Goal: Information Seeking & Learning: Learn about a topic

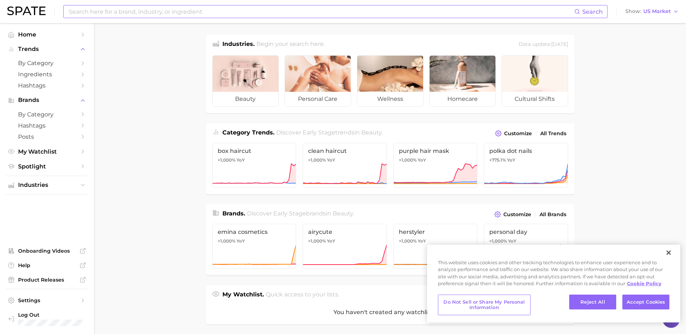
click at [163, 11] on input at bounding box center [321, 11] width 506 height 12
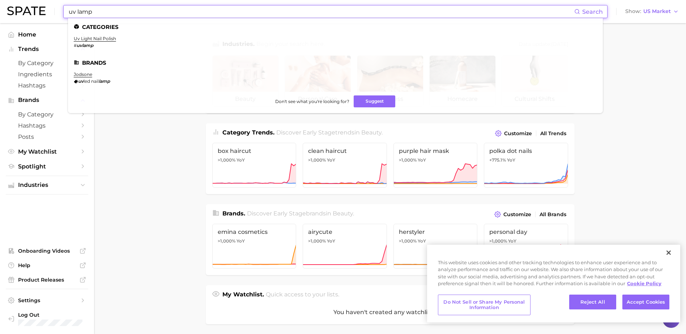
click at [78, 10] on input "uv lamp" at bounding box center [321, 11] width 506 height 12
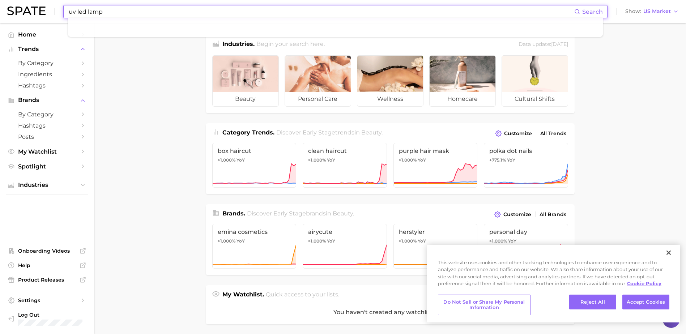
type input "uv led lamp"
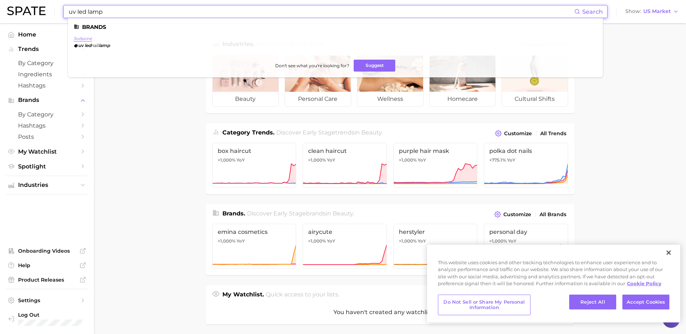
click at [85, 38] on link "jodsone" at bounding box center [83, 38] width 18 height 5
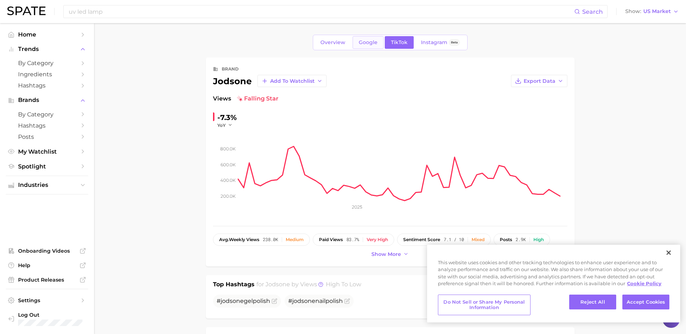
click at [359, 41] on span "Google" at bounding box center [368, 42] width 19 height 6
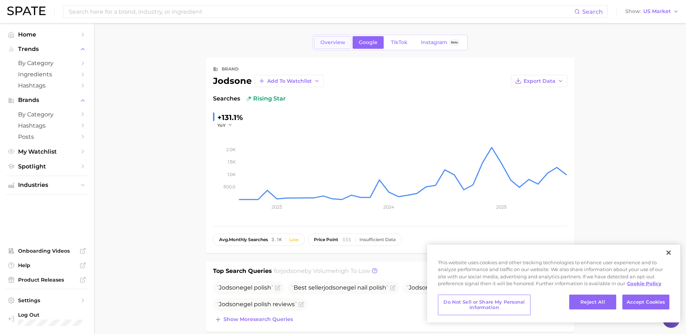
click at [333, 44] on span "Overview" at bounding box center [332, 42] width 25 height 6
